Goal: Find specific page/section: Find specific page/section

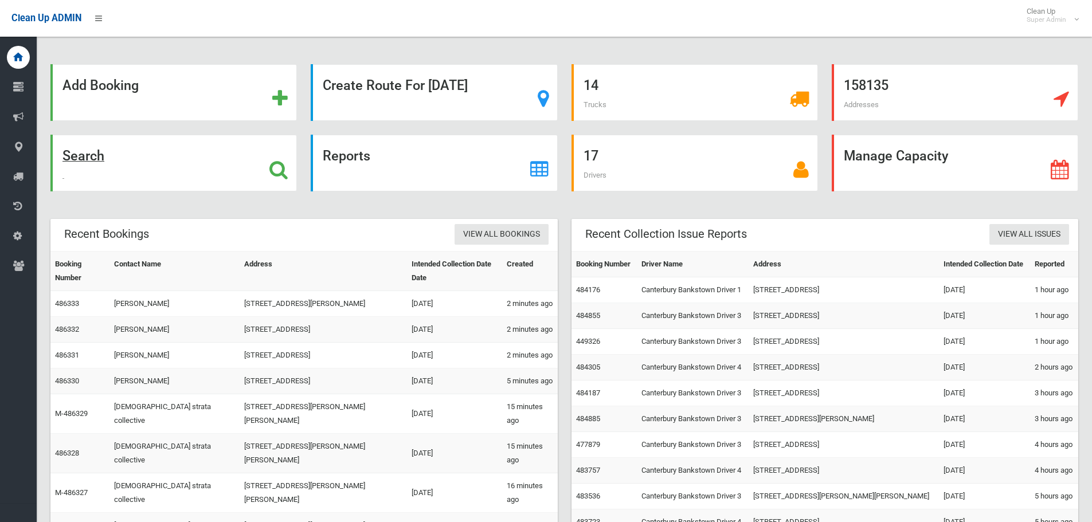
click at [85, 154] on strong "Search" at bounding box center [83, 156] width 42 height 16
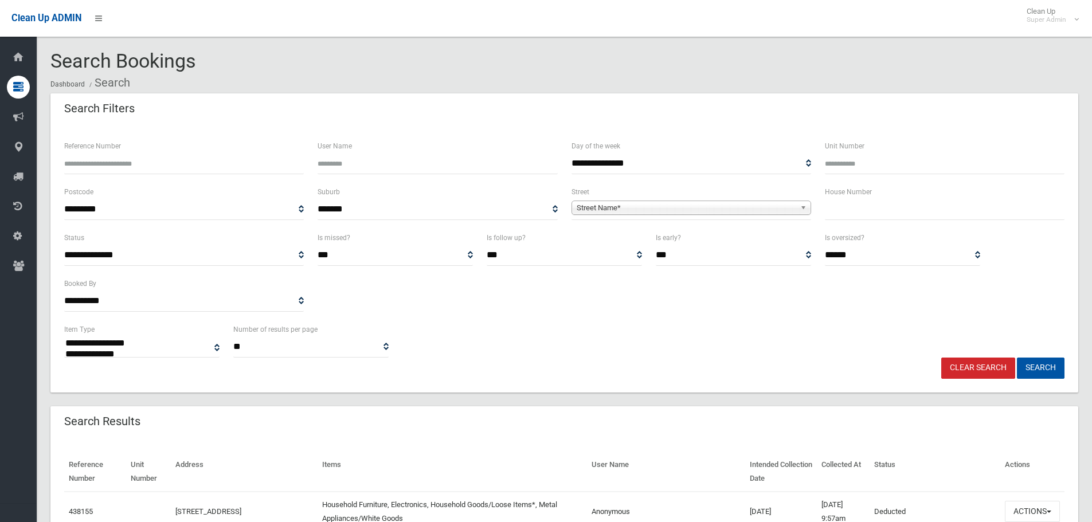
select select
